Goal: Information Seeking & Learning: Learn about a topic

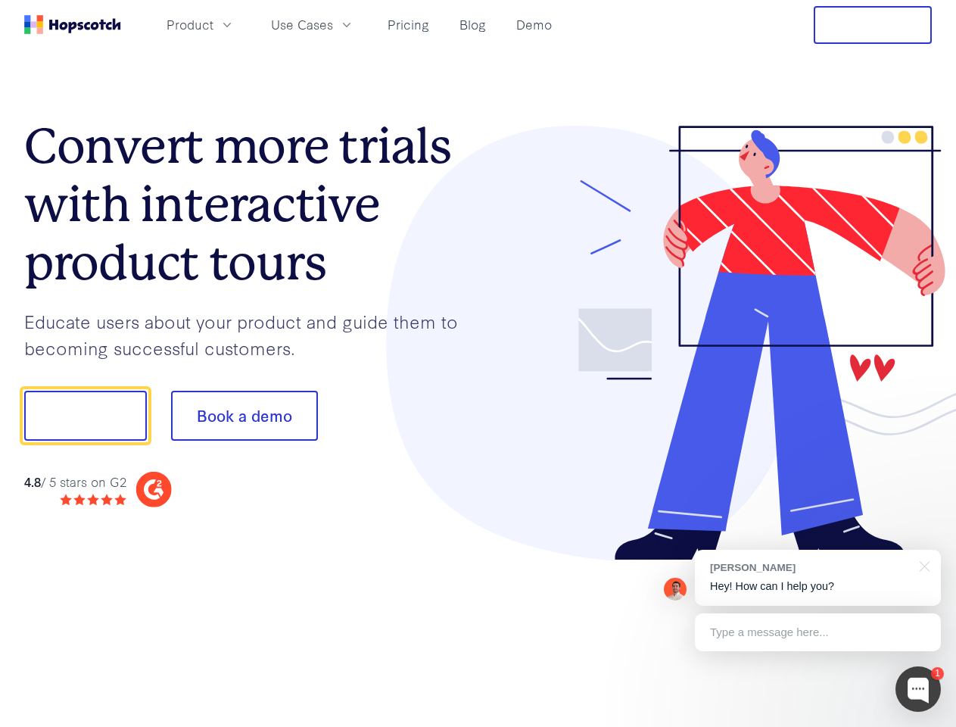
click at [479, 363] on div at bounding box center [706, 343] width 454 height 435
click at [214, 24] on span "Product" at bounding box center [190, 24] width 47 height 19
click at [333, 24] on span "Use Cases" at bounding box center [302, 24] width 62 height 19
click at [873, 25] on button "Free Trial" at bounding box center [873, 25] width 118 height 38
click at [85, 416] on button "Show me!" at bounding box center [85, 416] width 123 height 50
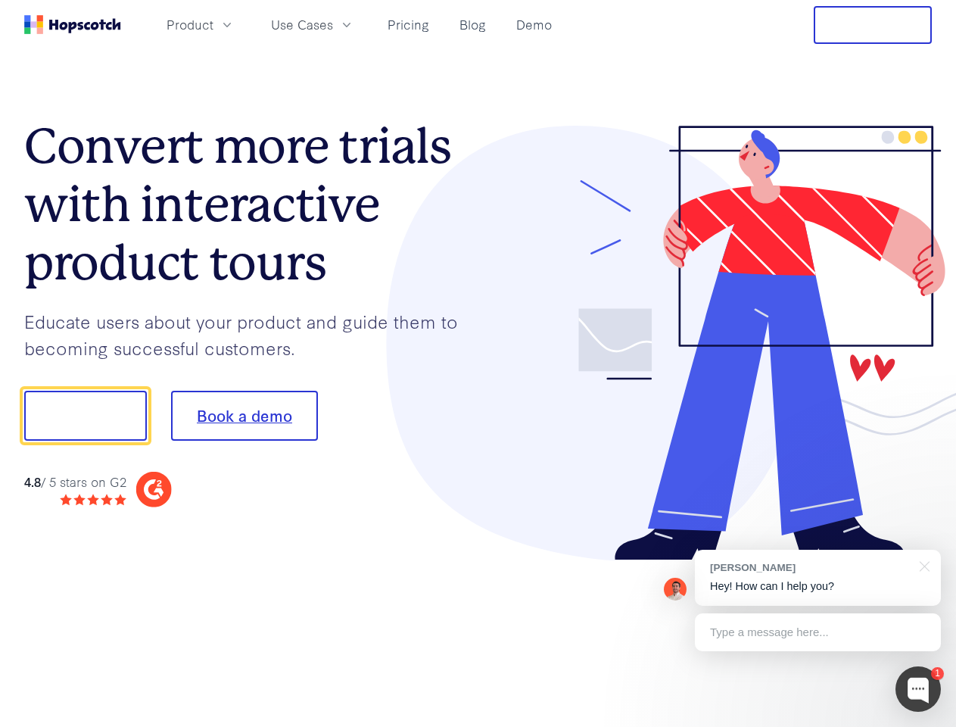
click at [244, 416] on button "Book a demo" at bounding box center [244, 416] width 147 height 50
click at [918, 689] on div at bounding box center [918, 688] width 45 height 45
click at [818, 578] on div "[PERSON_NAME] Hey! How can I help you?" at bounding box center [818, 578] width 246 height 56
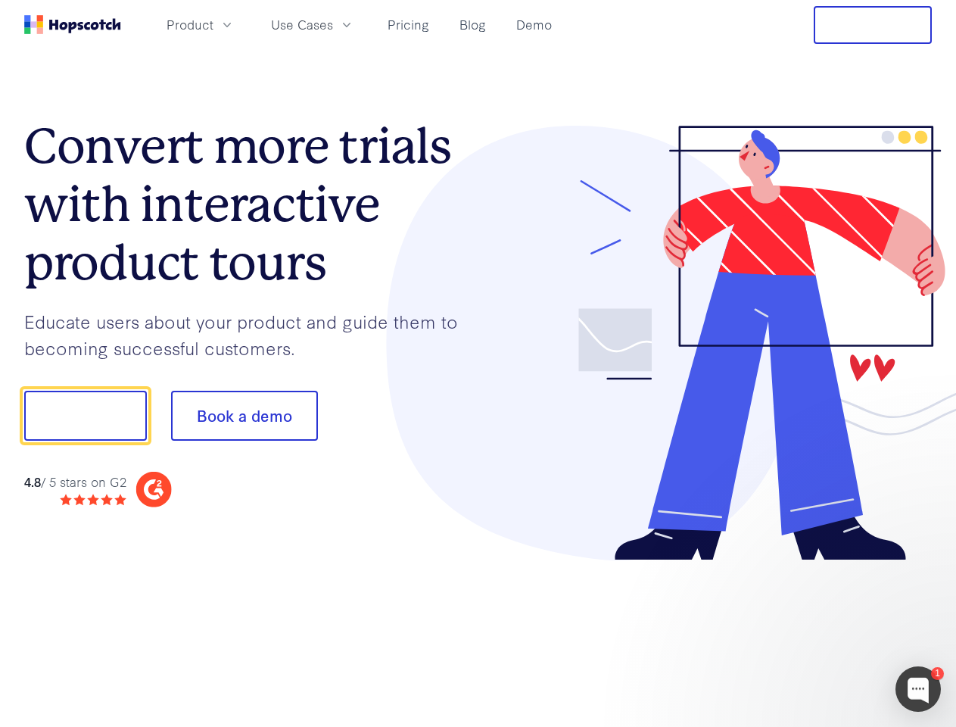
click at [922, 565] on div at bounding box center [799, 413] width 284 height 505
click at [818, 632] on div at bounding box center [799, 515] width 284 height 302
